Goal: Task Accomplishment & Management: Contribute content

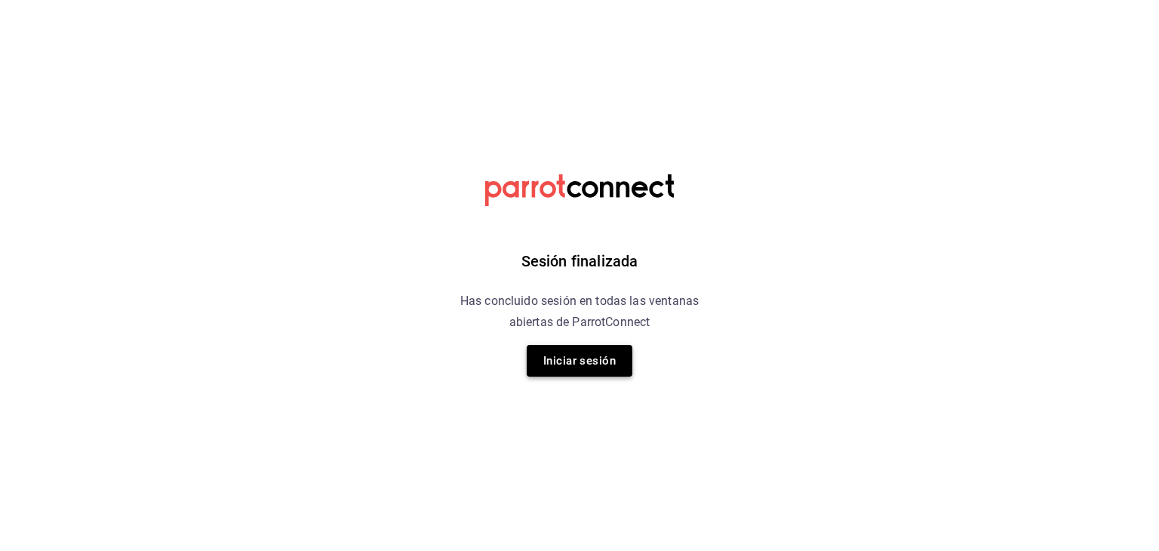
click at [583, 364] on button "Iniciar sesión" at bounding box center [580, 361] width 106 height 32
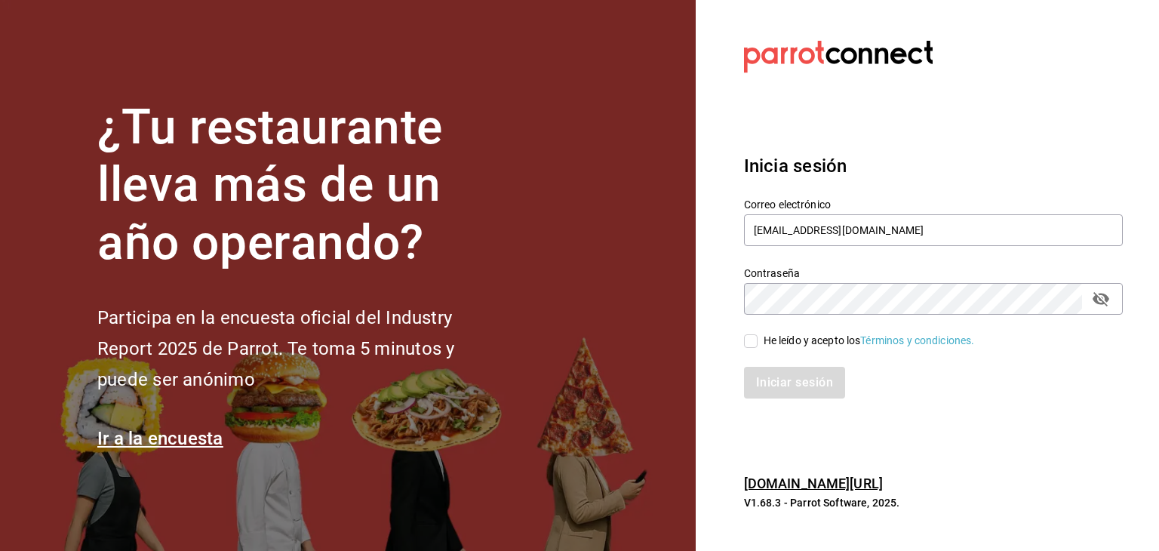
click at [751, 342] on input "He leído y acepto los Términos y condiciones." at bounding box center [751, 341] width 14 height 14
checkbox input "true"
click at [774, 387] on button "Iniciar sesión" at bounding box center [795, 383] width 103 height 32
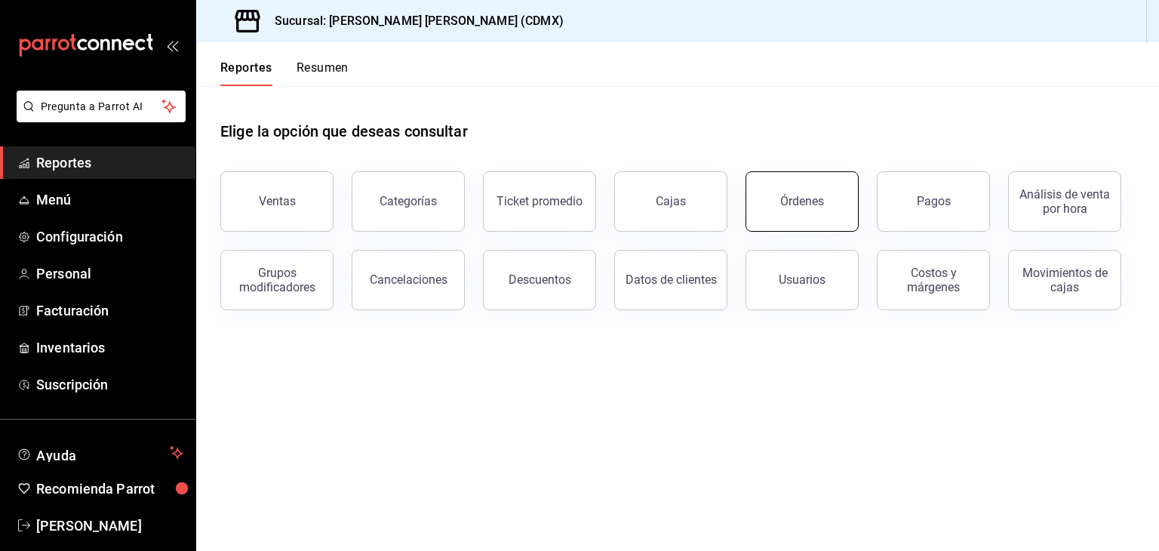
click at [817, 212] on button "Órdenes" at bounding box center [802, 201] width 113 height 60
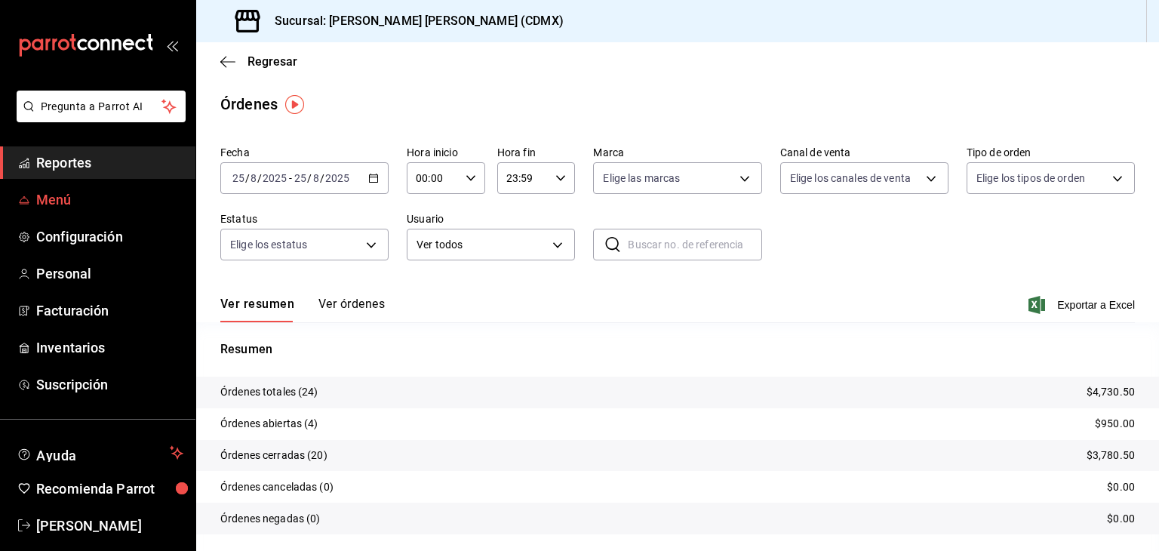
click at [53, 203] on span "Menú" at bounding box center [109, 199] width 147 height 20
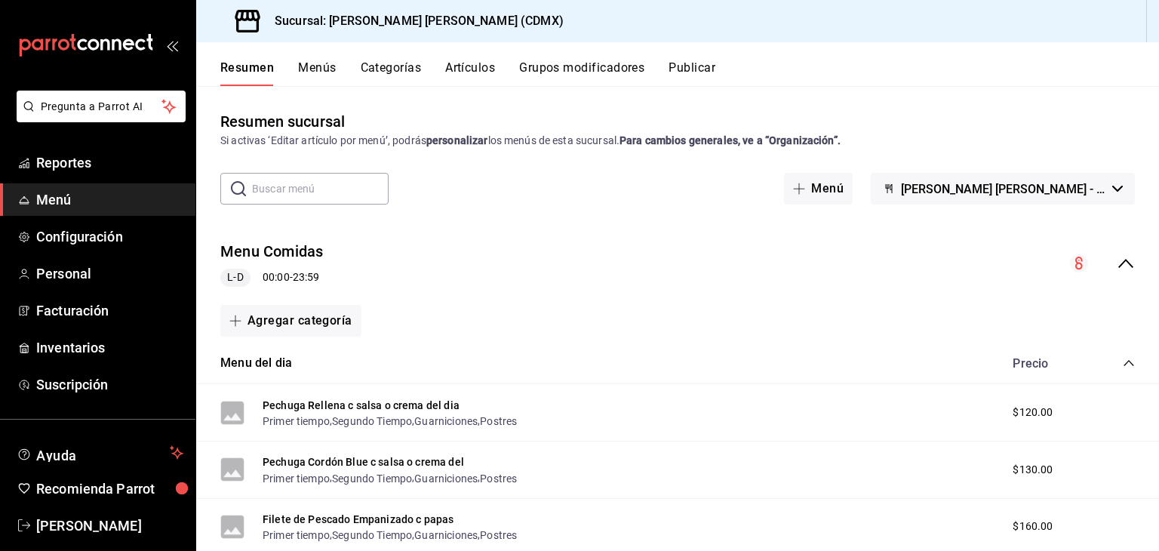
click at [455, 72] on button "Artículos" at bounding box center [470, 73] width 50 height 26
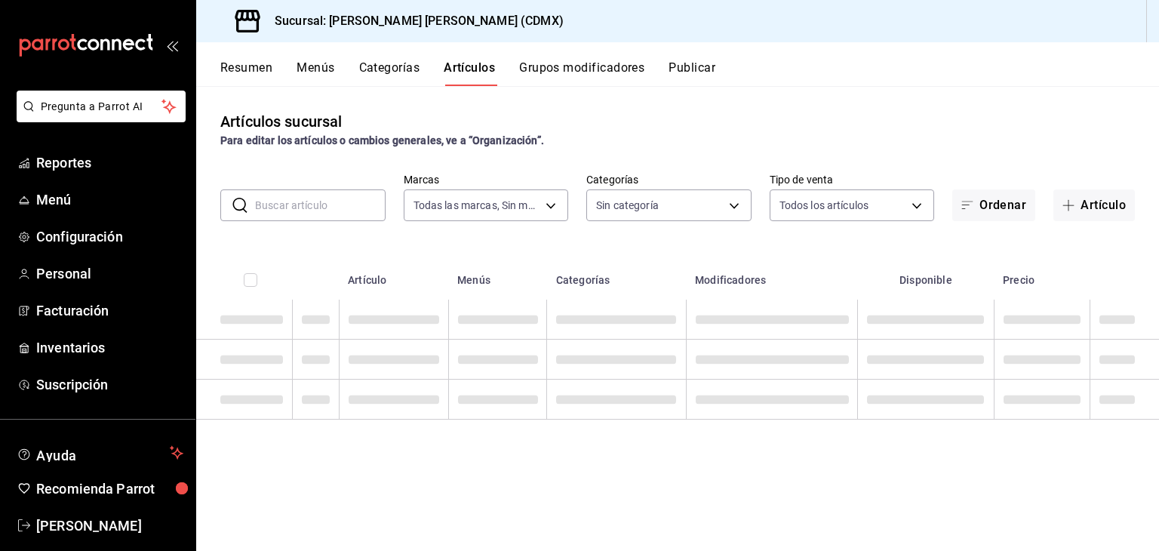
type input "e8959217-8293-4aa1-bca7-f4bcfdcf473f"
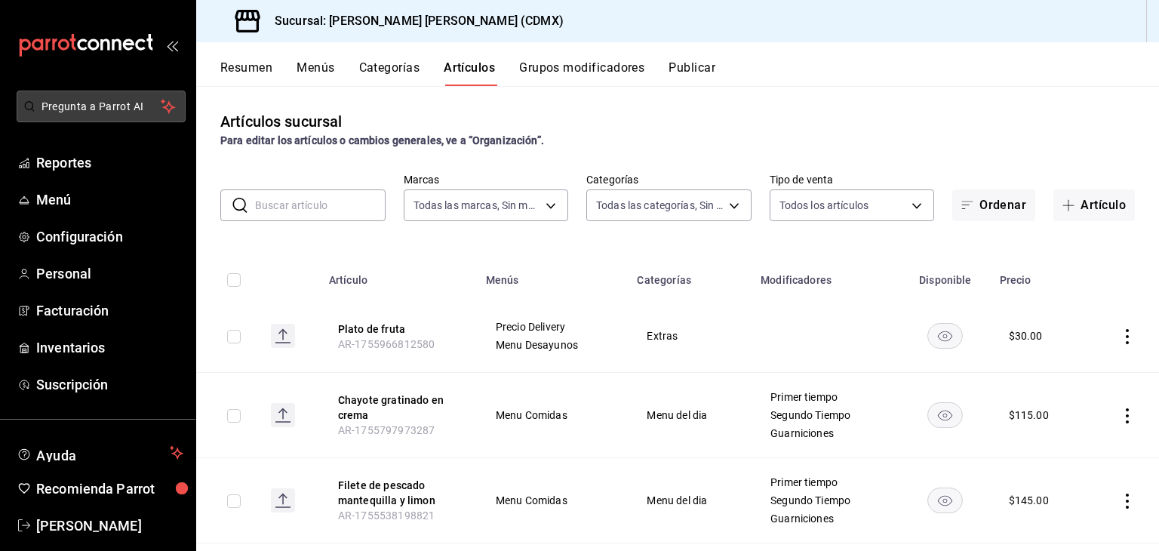
type input "1e02d810-cdf2-4ec1-83a5-53e2a682a2fa,5422f907-60b5-4d72-a128-ca21ee141599,c04e8…"
click at [60, 206] on span "Menú" at bounding box center [109, 199] width 147 height 20
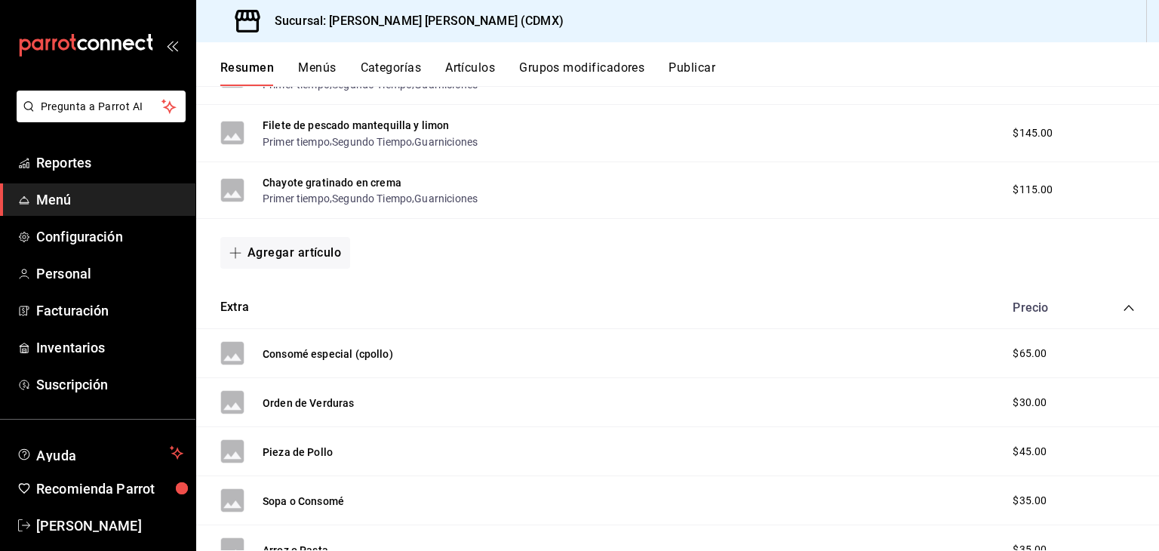
scroll to position [9794, 0]
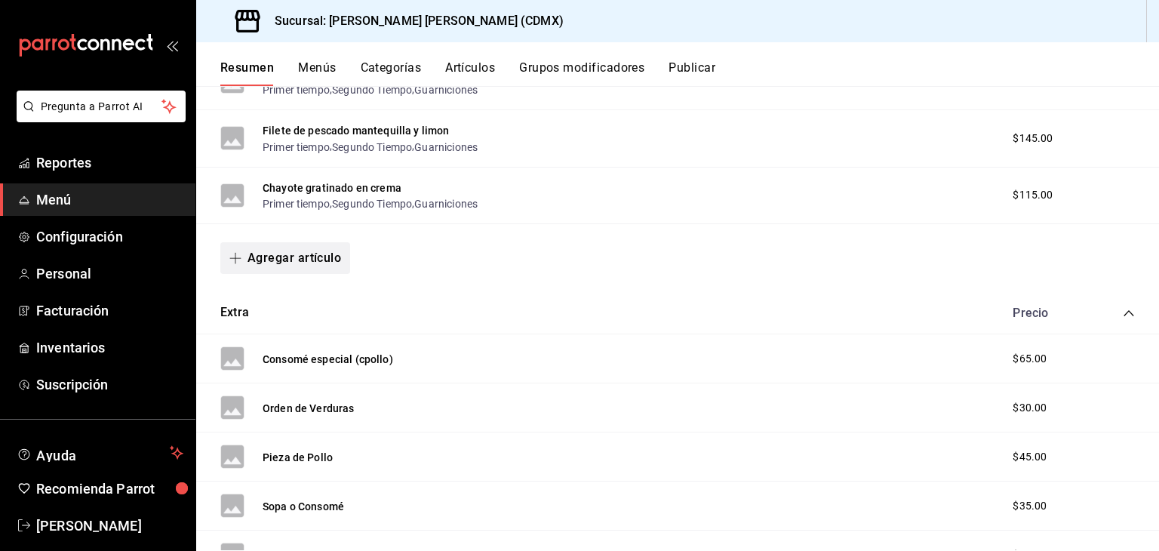
click at [281, 274] on button "Agregar artículo" at bounding box center [285, 258] width 130 height 32
click at [268, 330] on li "Artículo existente" at bounding box center [279, 324] width 118 height 37
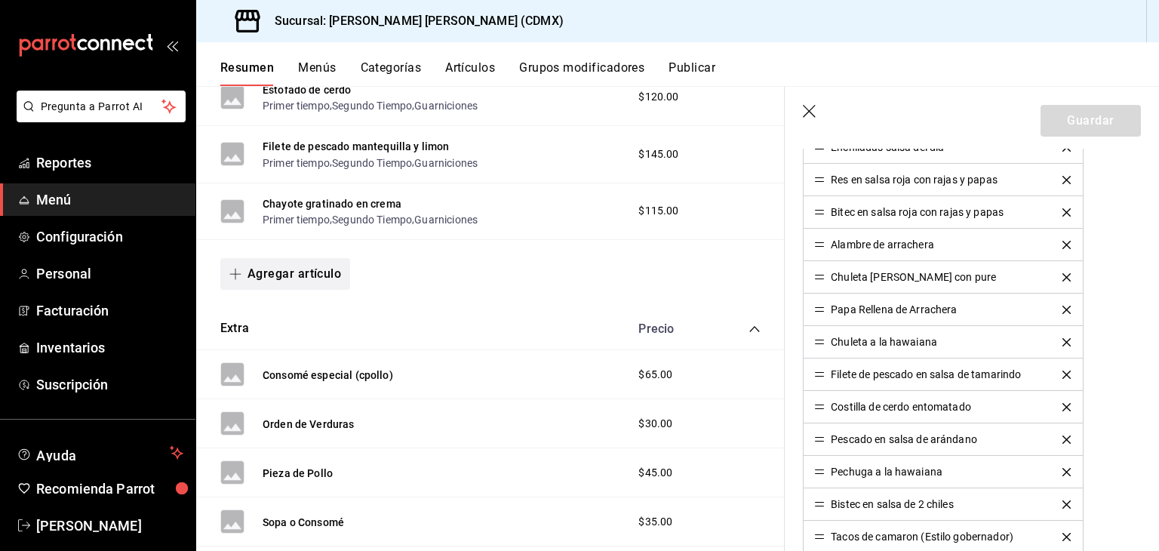
click at [293, 290] on button "Agregar artículo" at bounding box center [285, 274] width 130 height 32
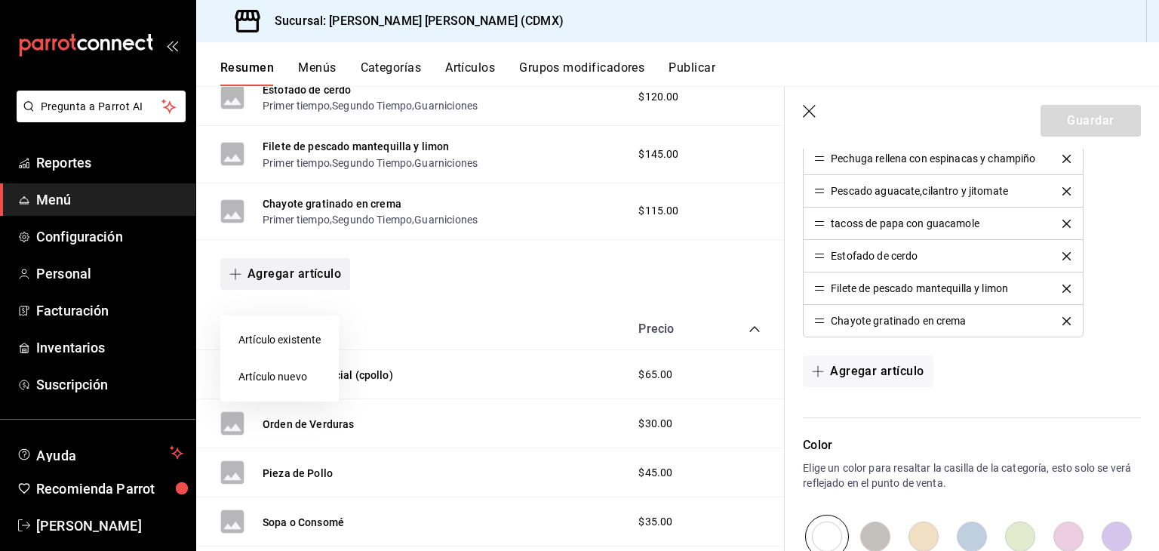
scroll to position [5820, 0]
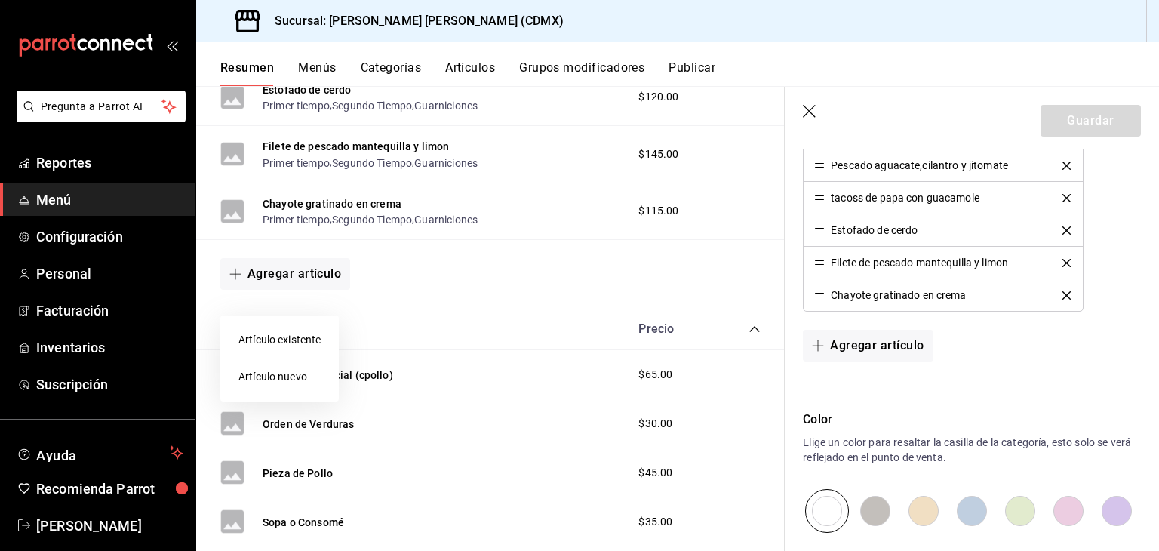
click at [268, 380] on li "Artículo nuevo" at bounding box center [279, 376] width 118 height 37
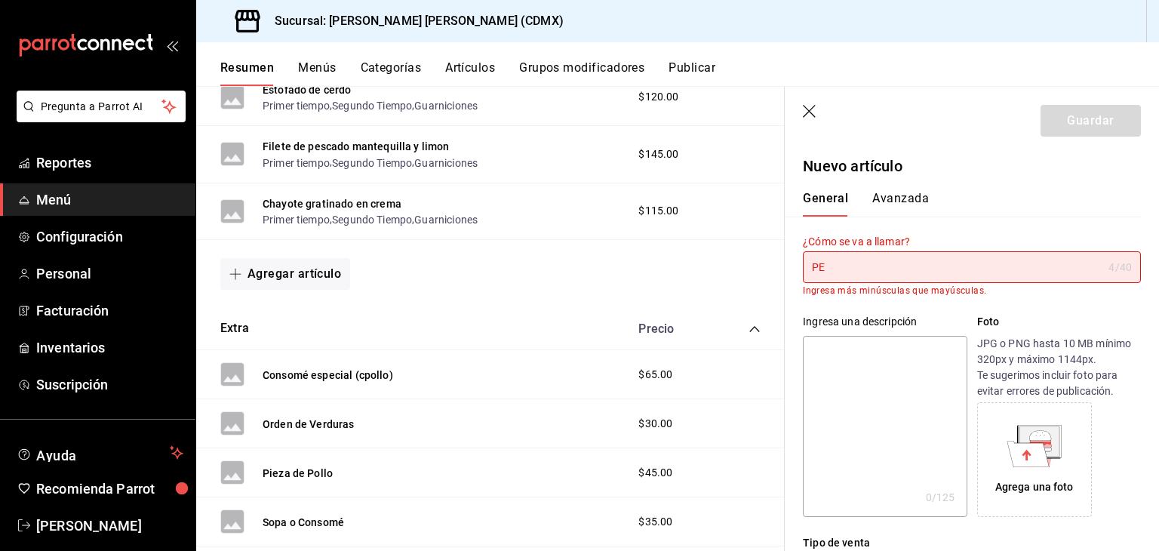
type input "P"
type input "F"
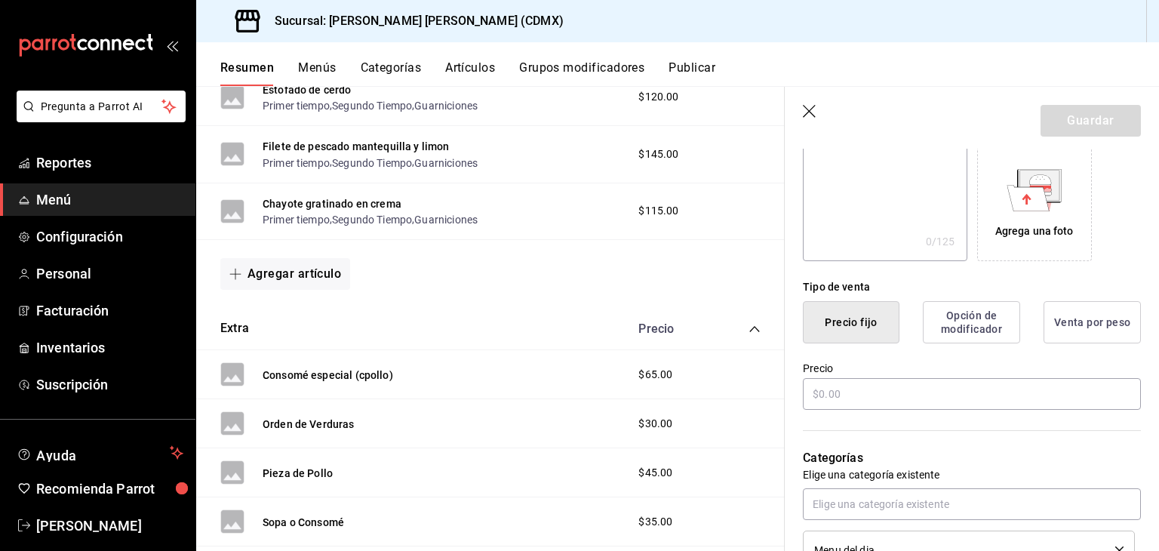
scroll to position [256, 0]
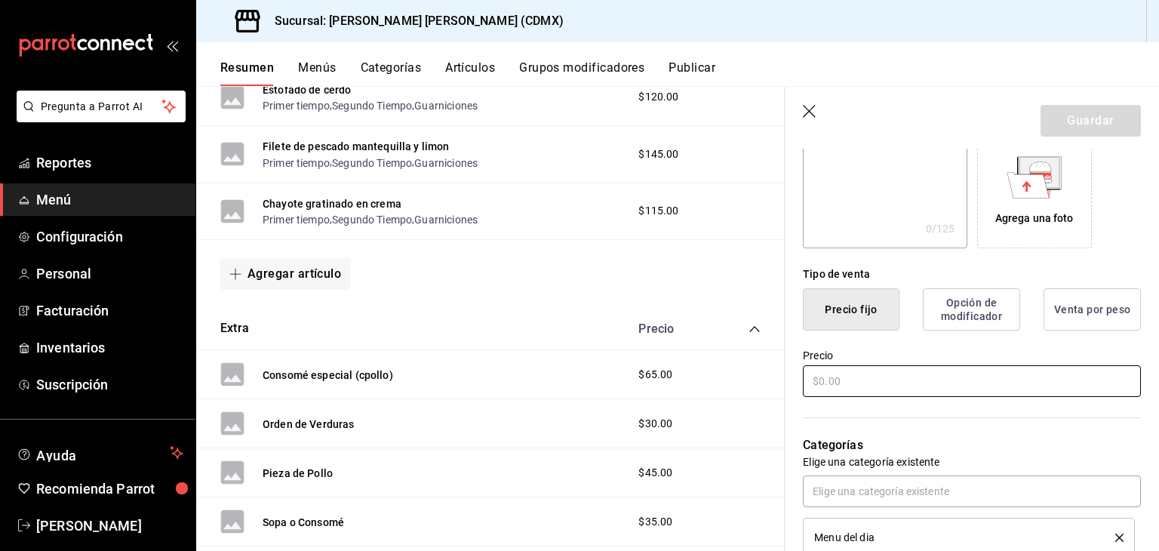
type input "Pesacdo en crema blanca con verduras"
click at [915, 393] on input "text" at bounding box center [972, 381] width 338 height 32
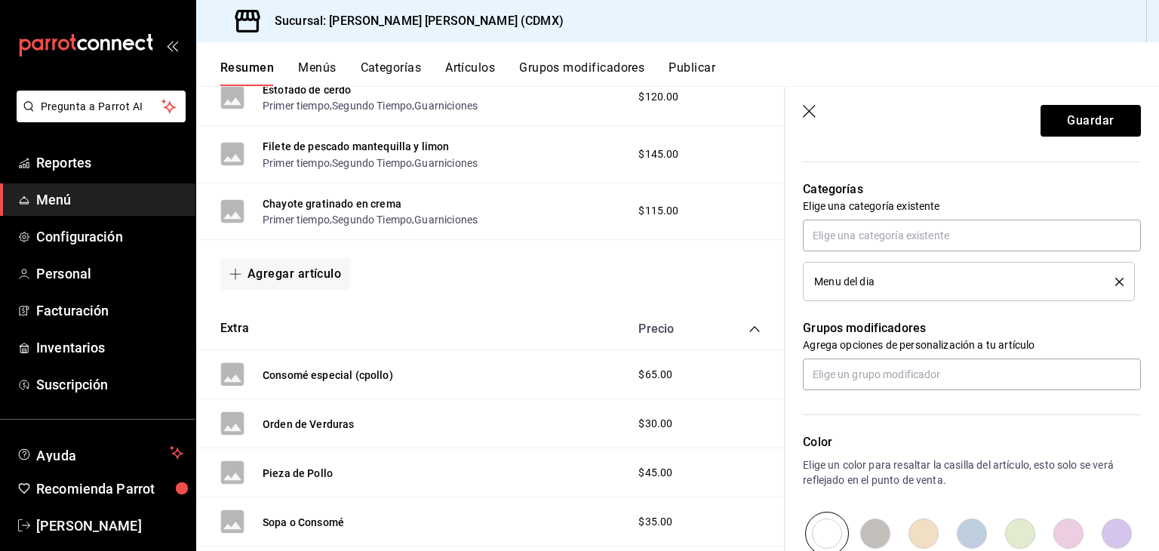
scroll to position [478, 0]
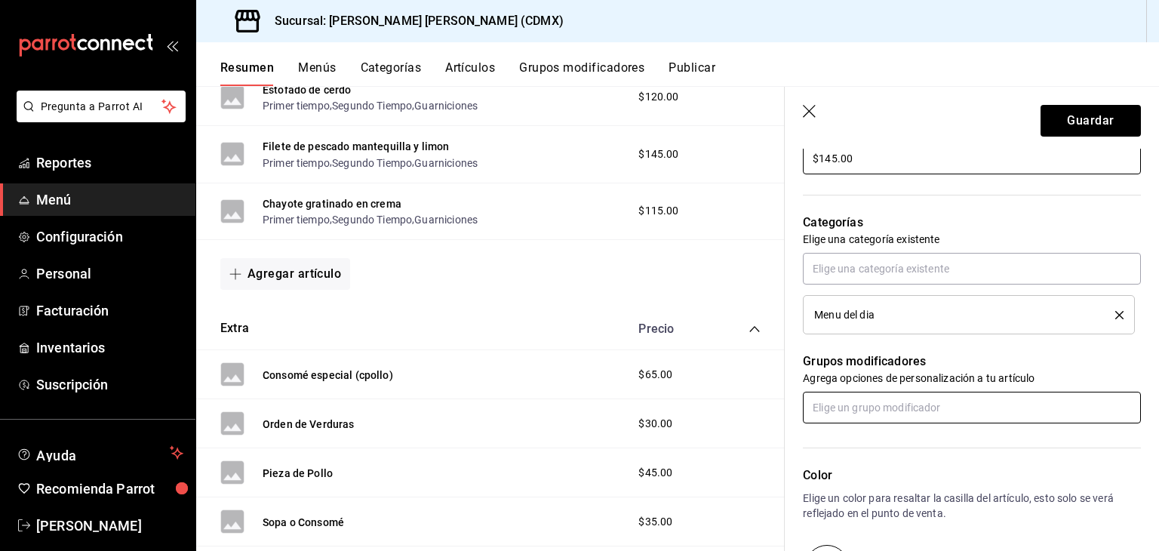
type input "$145.00"
click at [906, 410] on input "text" at bounding box center [972, 408] width 338 height 32
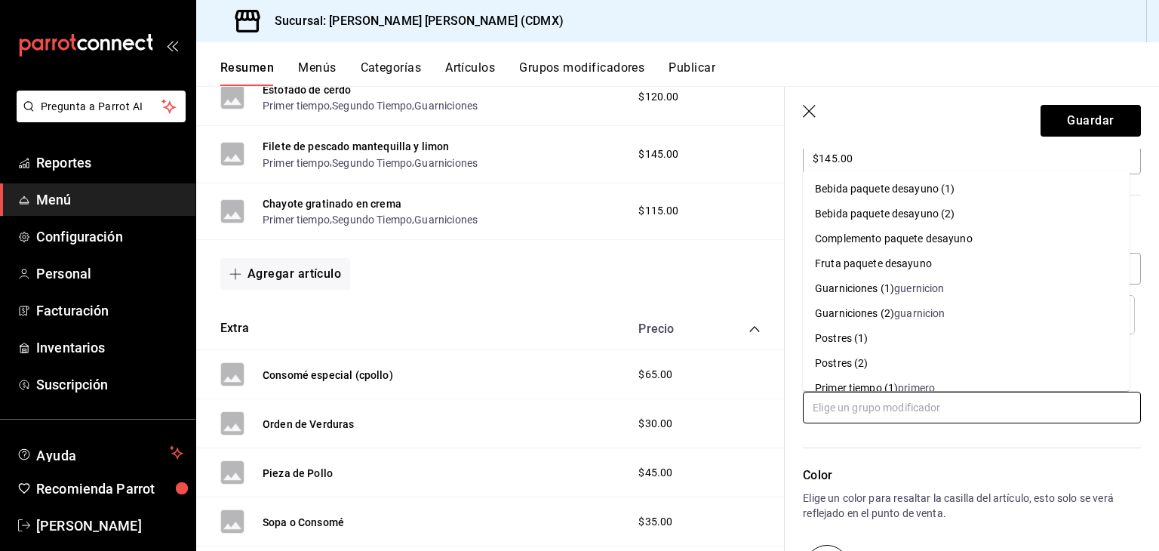
scroll to position [91, 0]
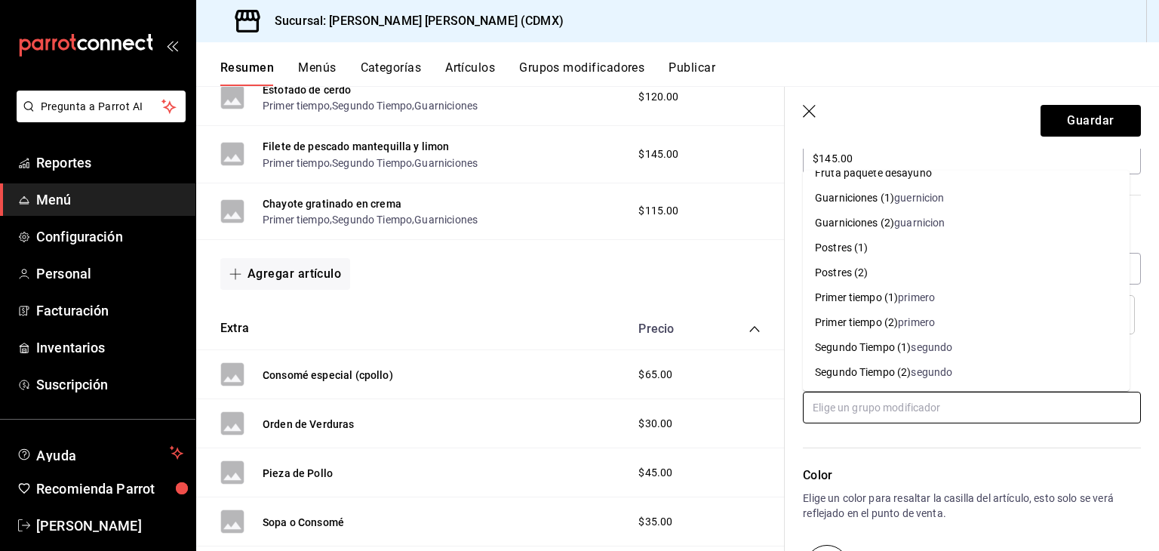
click at [905, 297] on div "primero" at bounding box center [916, 298] width 37 height 16
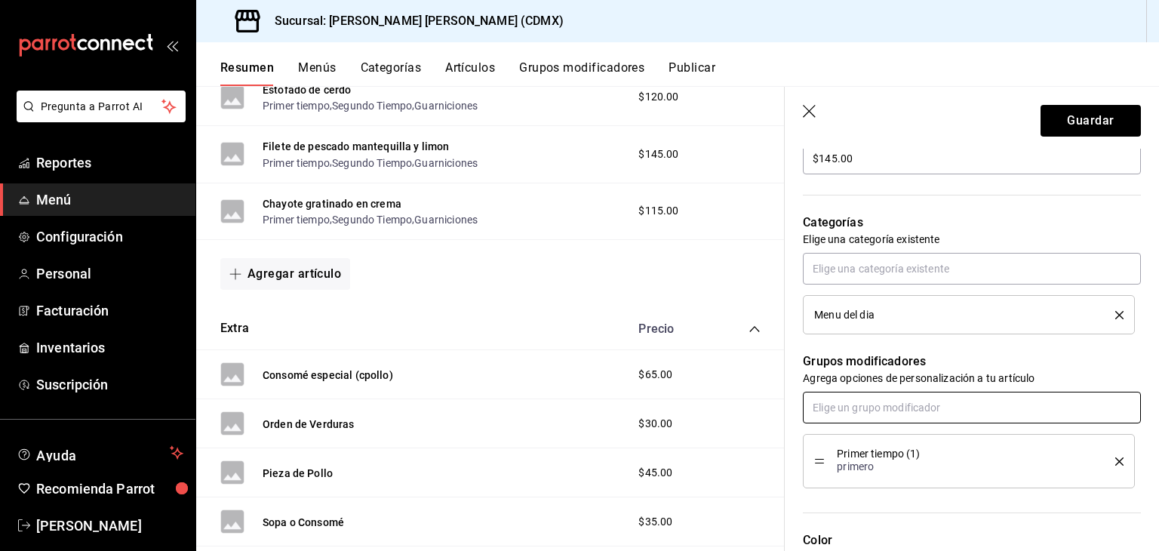
click at [866, 405] on input "text" at bounding box center [972, 408] width 338 height 32
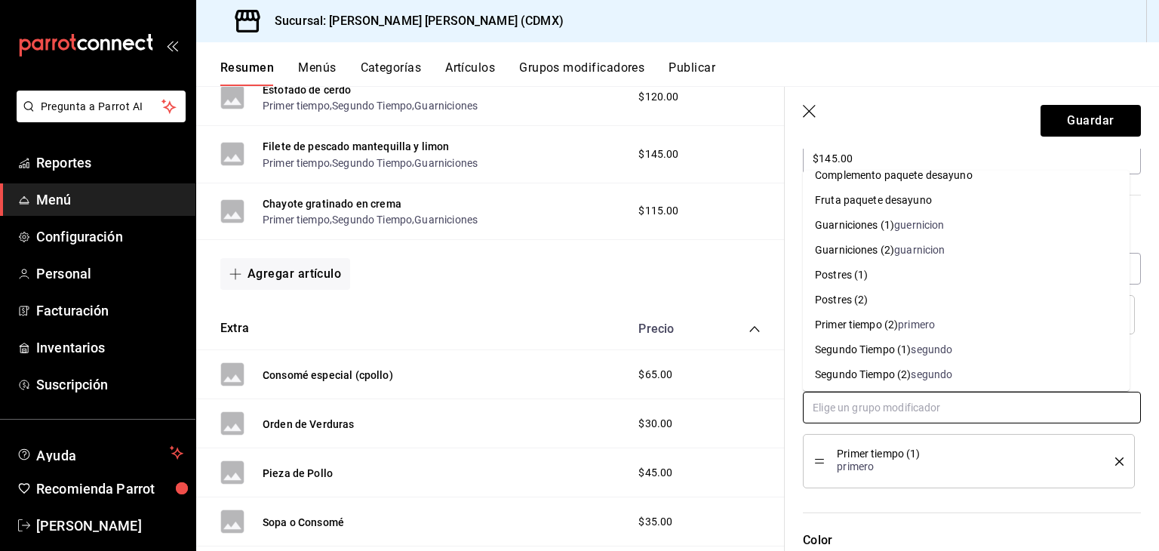
scroll to position [63, 0]
click at [921, 351] on div "segundo" at bounding box center [932, 350] width 42 height 16
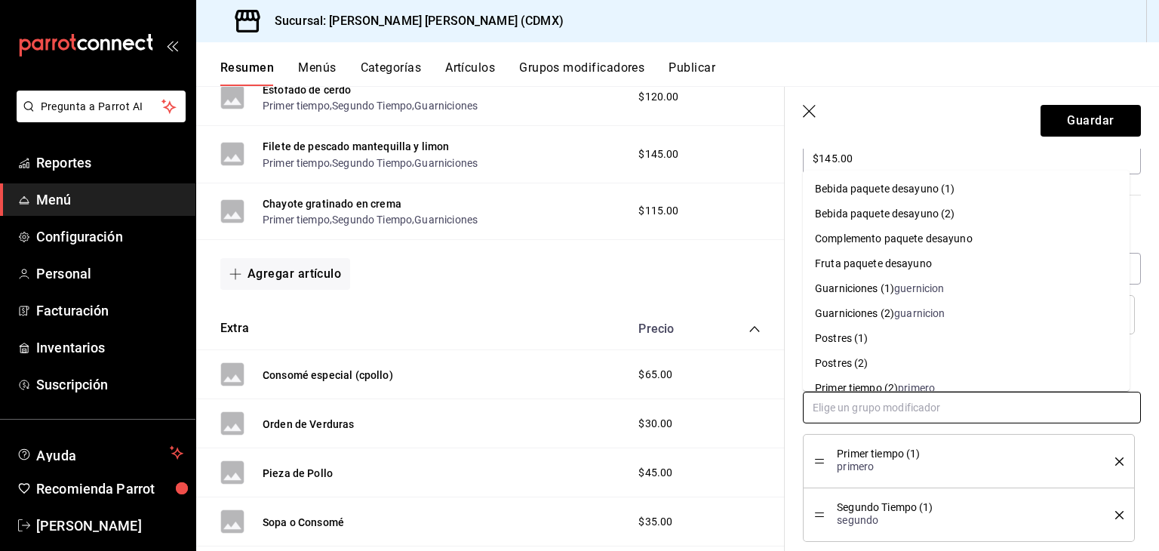
click at [885, 407] on input "text" at bounding box center [972, 408] width 338 height 32
click at [891, 294] on div "Guarniciones (1)" at bounding box center [854, 289] width 79 height 16
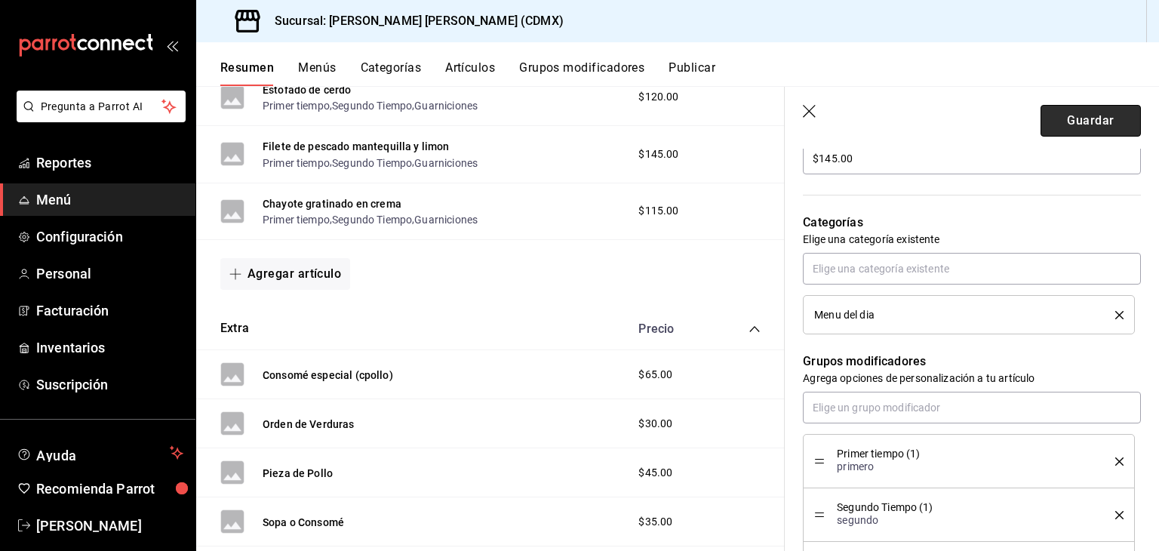
click at [1069, 121] on button "Guardar" at bounding box center [1091, 121] width 100 height 32
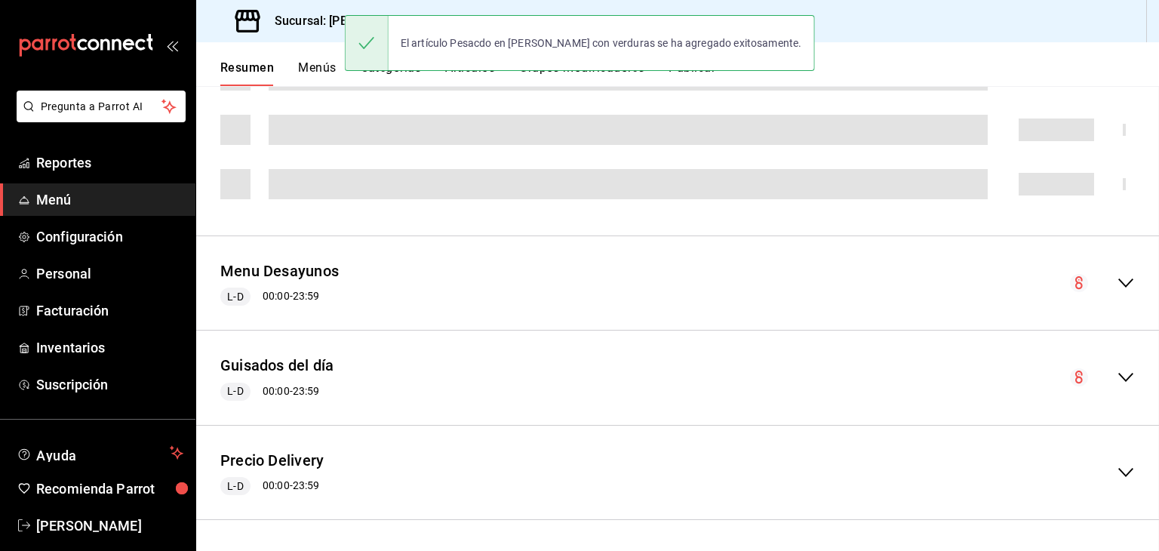
scroll to position [519, 0]
